Goal: Task Accomplishment & Management: Complete application form

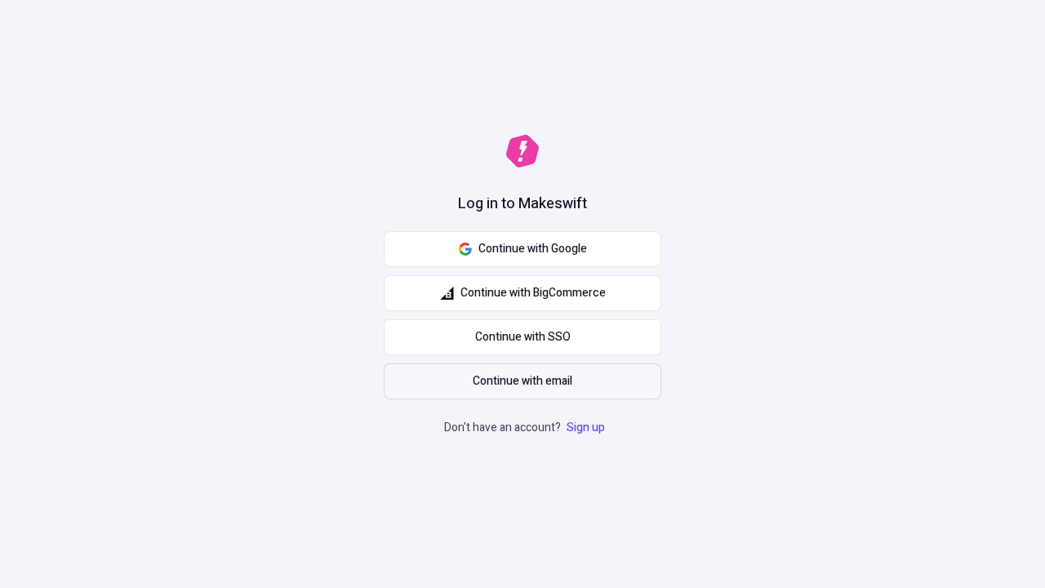
click at [522, 381] on span "Continue with email" at bounding box center [523, 381] width 100 height 18
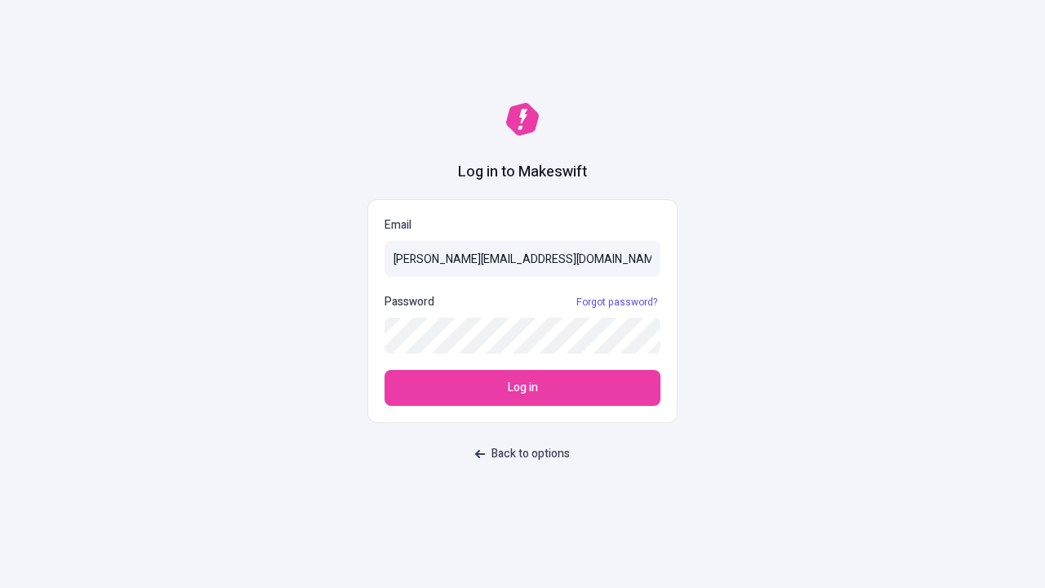
type input "[PERSON_NAME][EMAIL_ADDRESS][DOMAIN_NAME]"
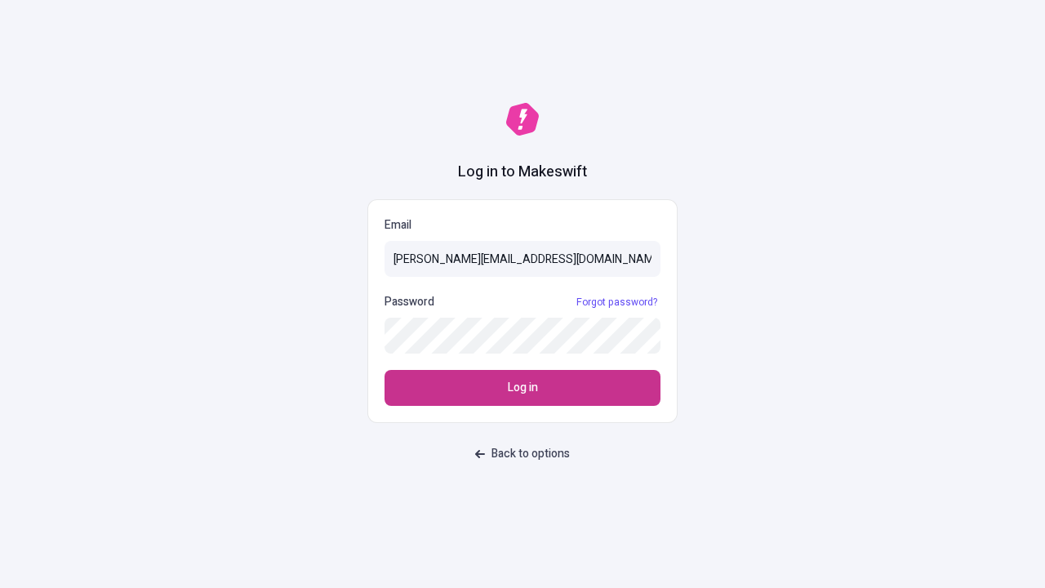
click at [522, 388] on span "Log in" at bounding box center [523, 388] width 30 height 18
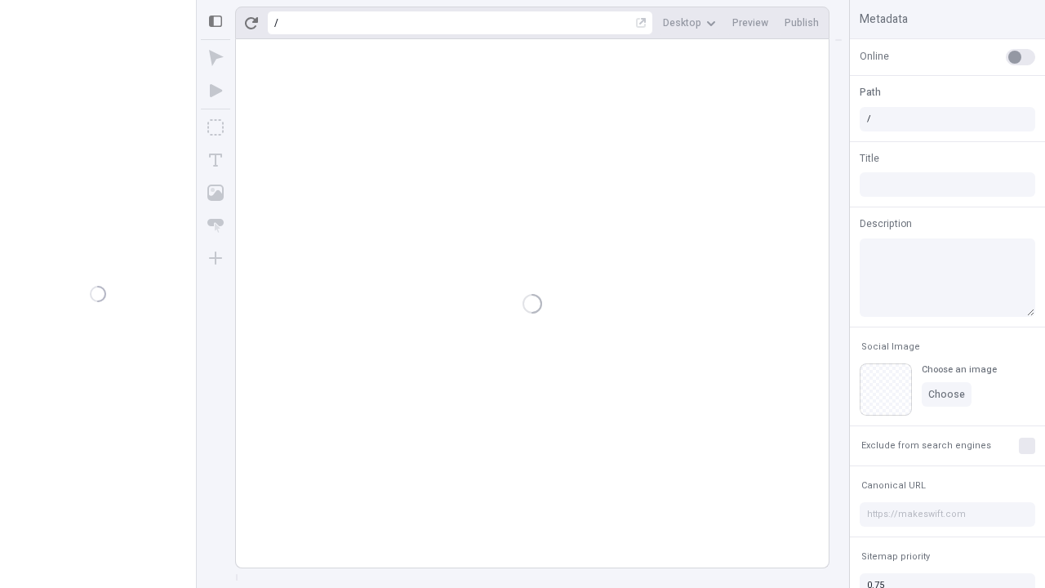
type input "/page"
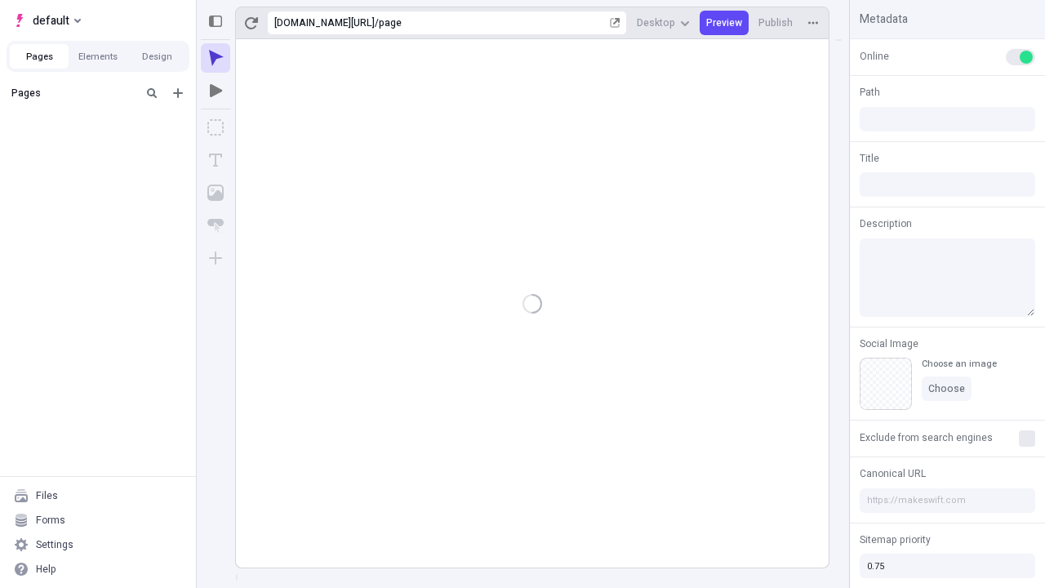
type input "/page"
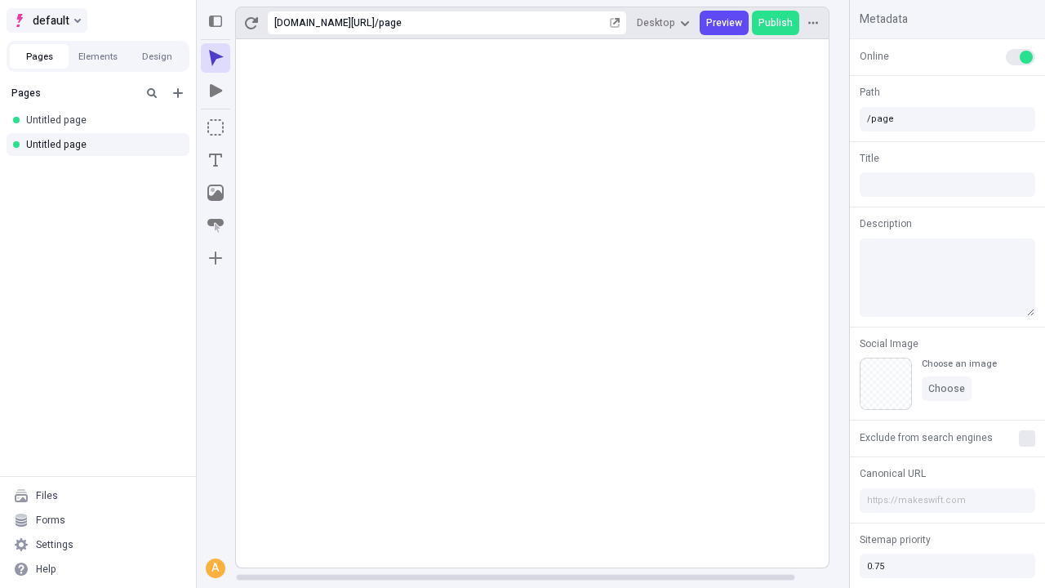
click at [46, 20] on span "default" at bounding box center [51, 21] width 37 height 20
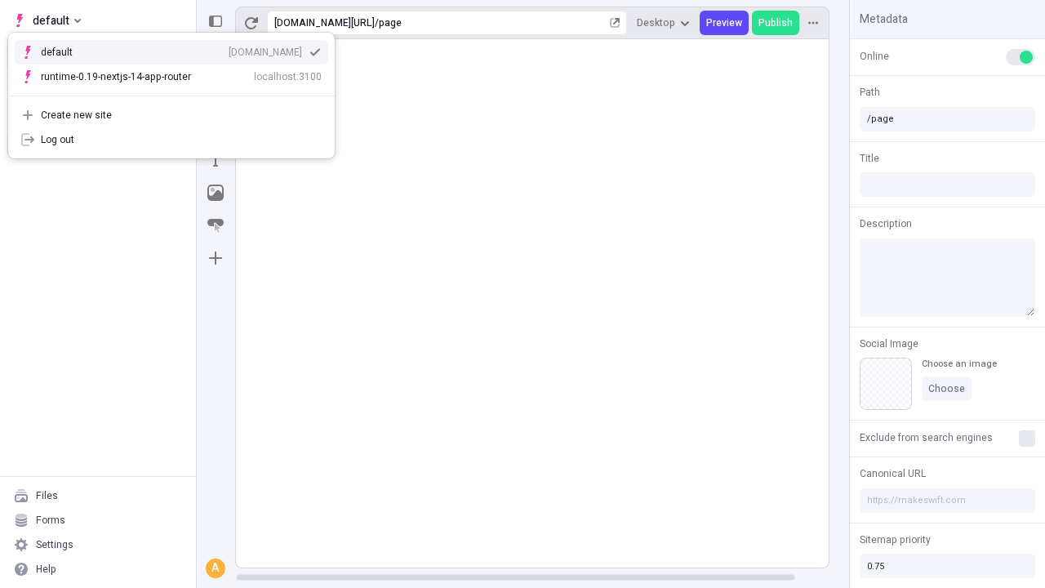
click at [171, 115] on div "Create new site" at bounding box center [181, 115] width 281 height 13
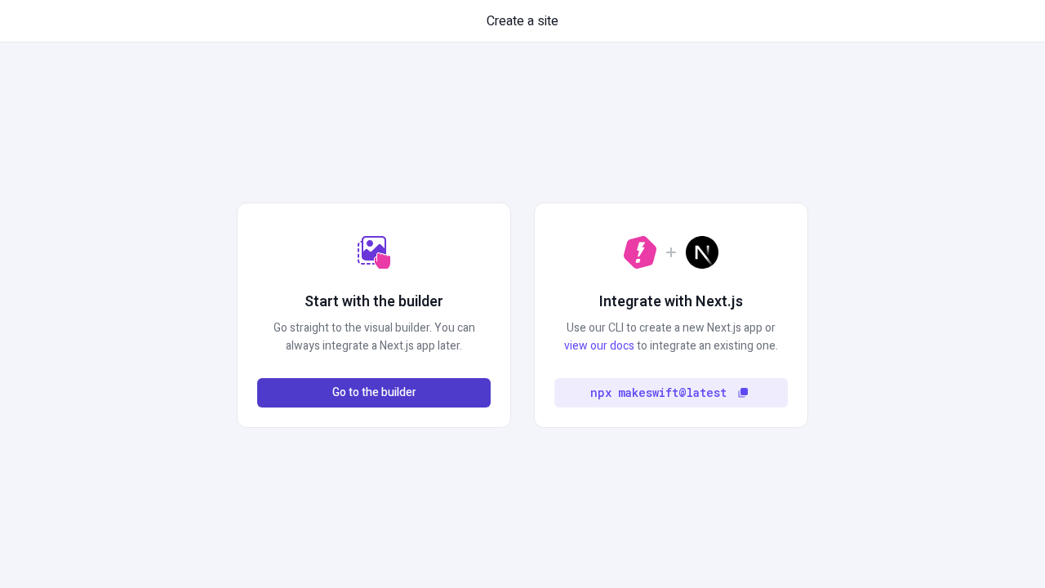
click at [374, 393] on span "Go to the builder" at bounding box center [374, 393] width 84 height 18
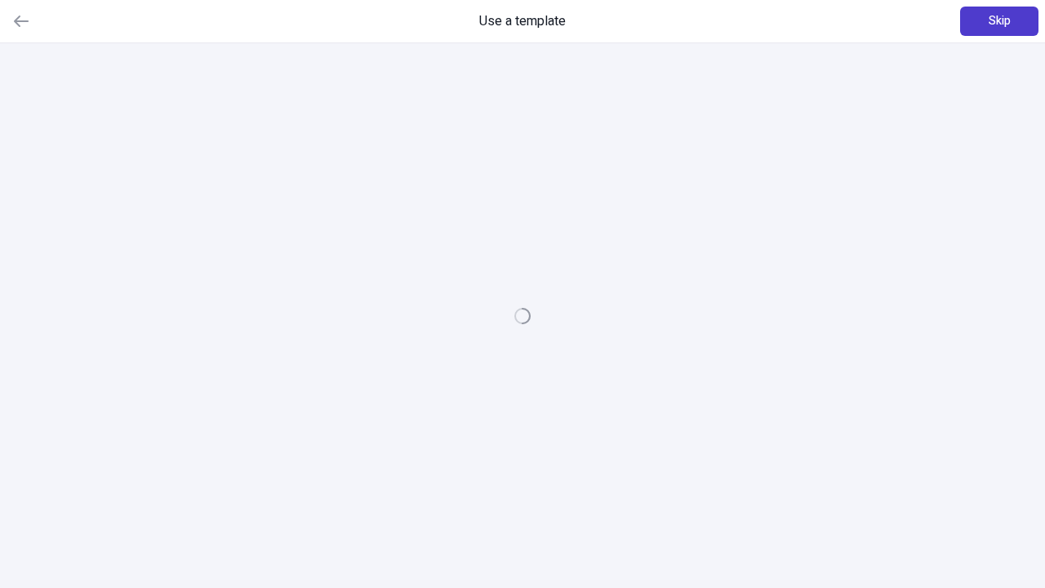
click at [999, 21] on span "Skip" at bounding box center [1000, 21] width 22 height 18
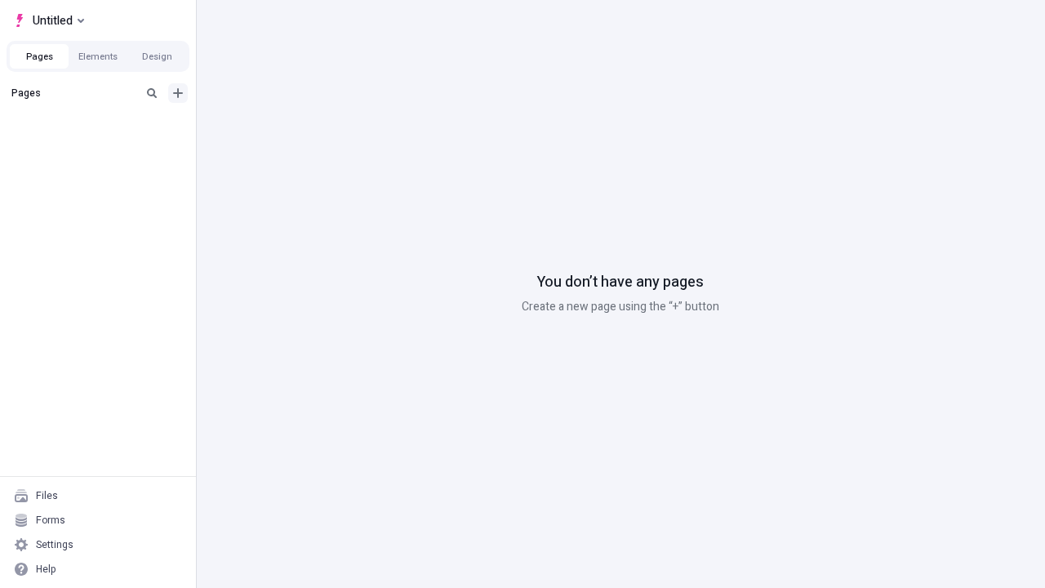
click at [178, 93] on icon "Add new" at bounding box center [178, 93] width 10 height 10
click at [265, 127] on span "Blank page" at bounding box center [274, 126] width 101 height 13
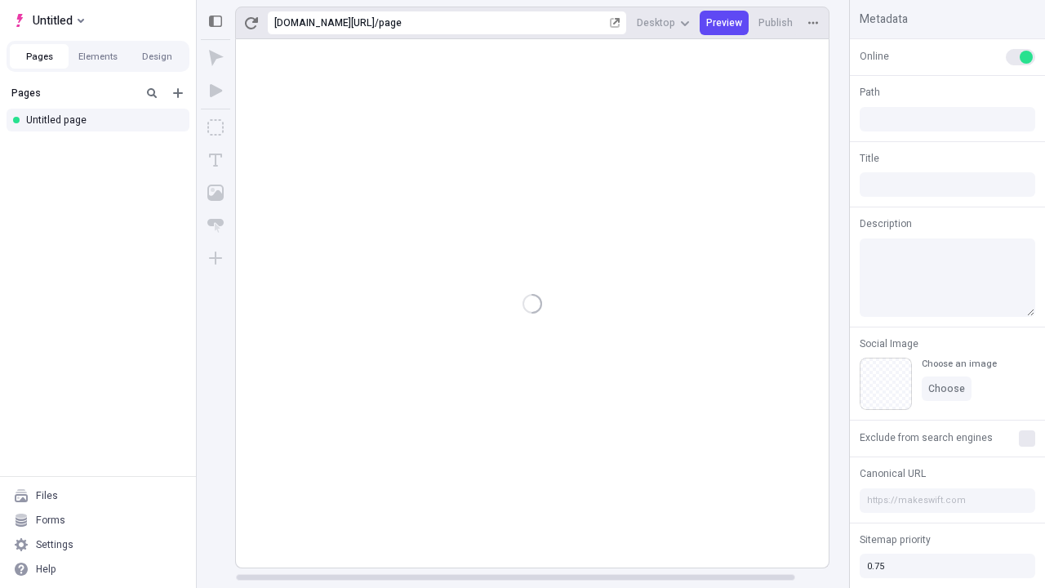
type input "/page"
click at [776, 23] on span "Publish" at bounding box center [775, 22] width 34 height 13
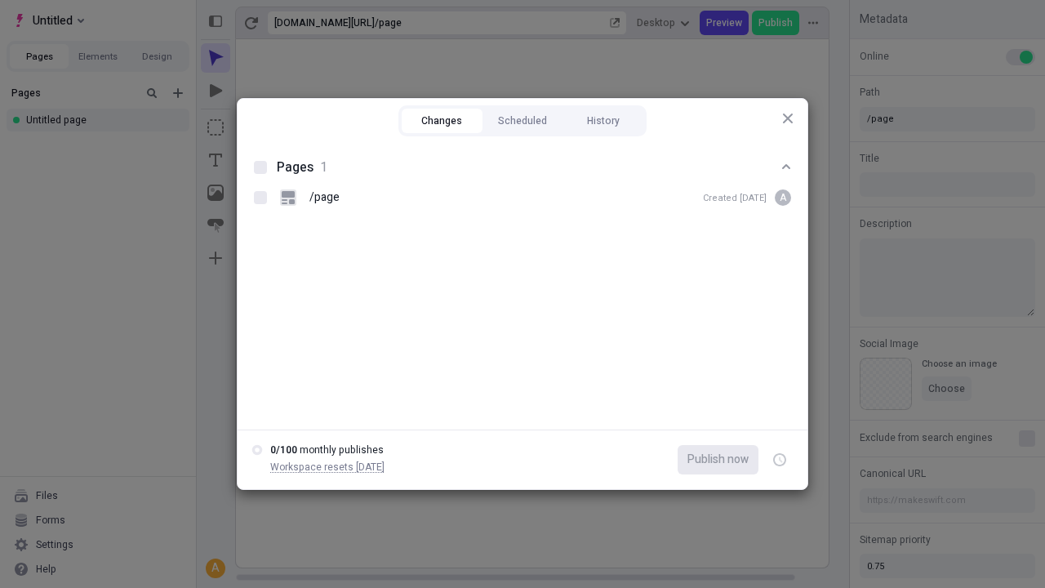
click at [442, 121] on button "Changes" at bounding box center [442, 121] width 81 height 24
click at [260, 167] on div at bounding box center [260, 167] width 13 height 13
checkbox input "true"
click at [780, 460] on icon "button" at bounding box center [781, 460] width 4 height 6
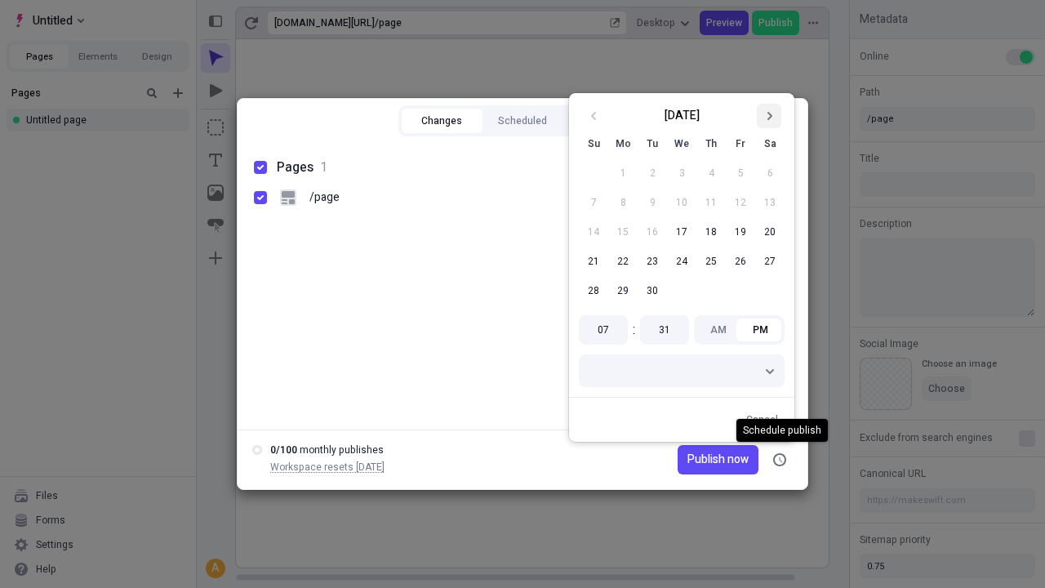
click at [769, 116] on icon "Go to next month" at bounding box center [769, 116] width 10 height 10
click at [682, 173] on button "1" at bounding box center [681, 172] width 29 height 29
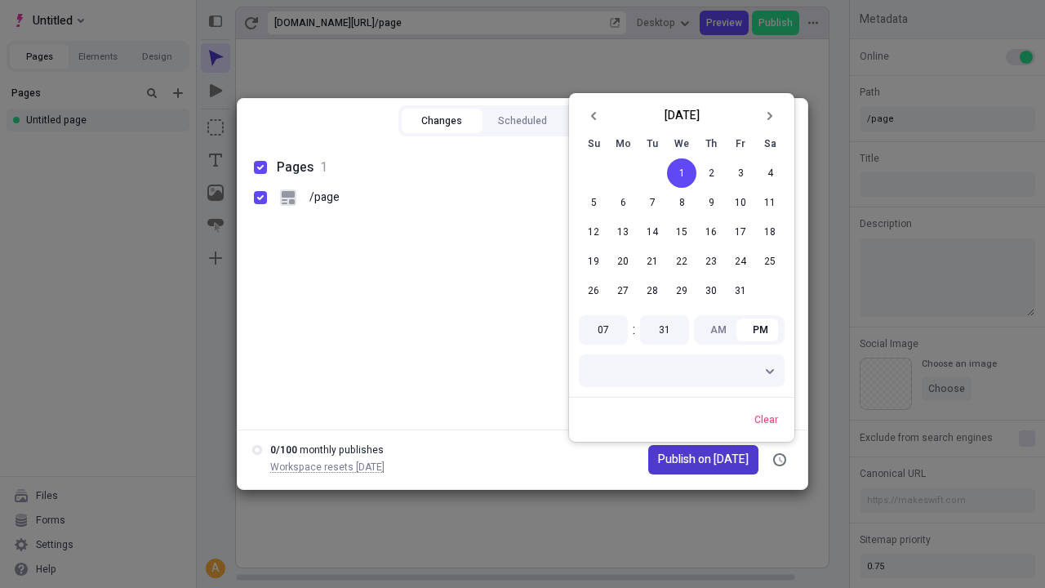
click at [693, 460] on span "Publish on 10/1/2025" at bounding box center [703, 460] width 91 height 18
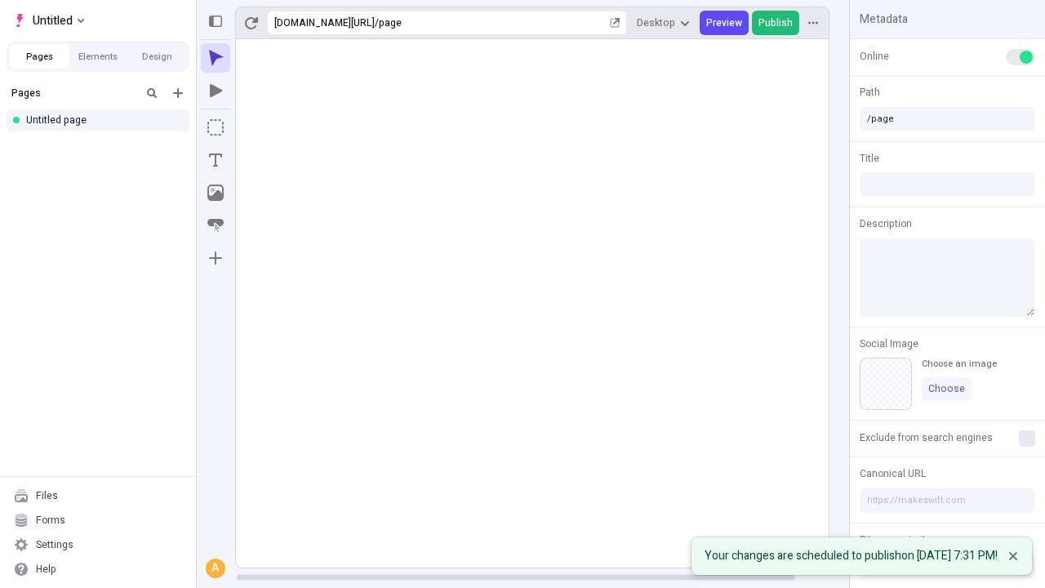
click at [776, 23] on span "Publish" at bounding box center [775, 22] width 34 height 13
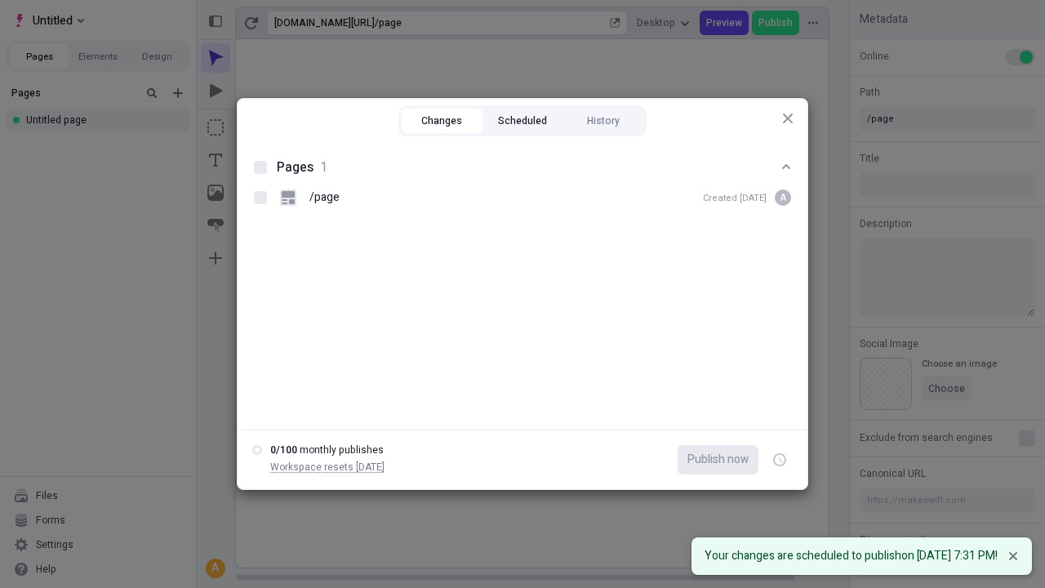
click at [522, 121] on button "Scheduled" at bounding box center [522, 121] width 81 height 24
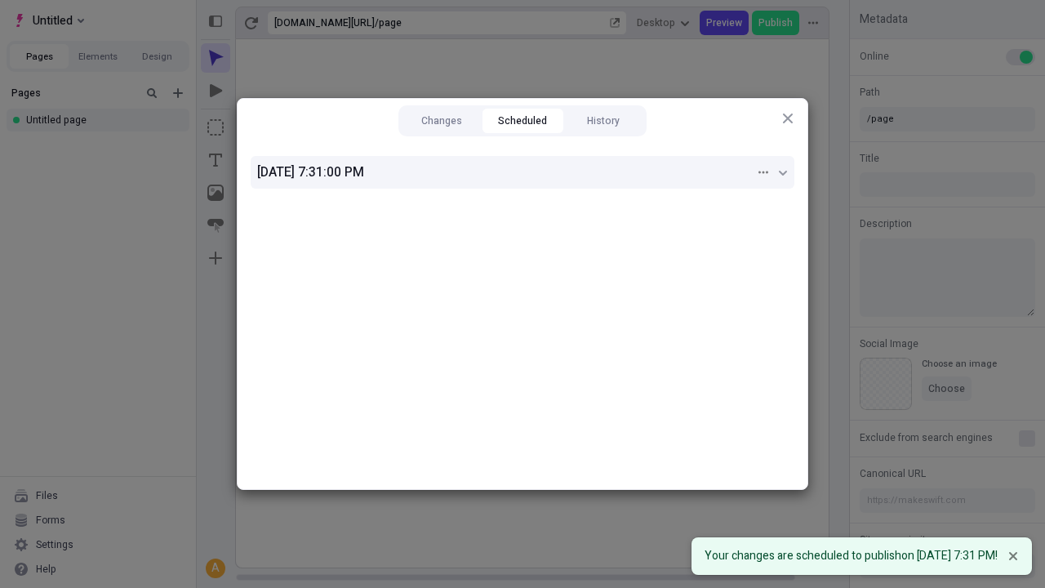
click at [522, 172] on div "10/1/2025, 7:31:00 PM" at bounding box center [506, 172] width 498 height 20
